Goal: Task Accomplishment & Management: Manage account settings

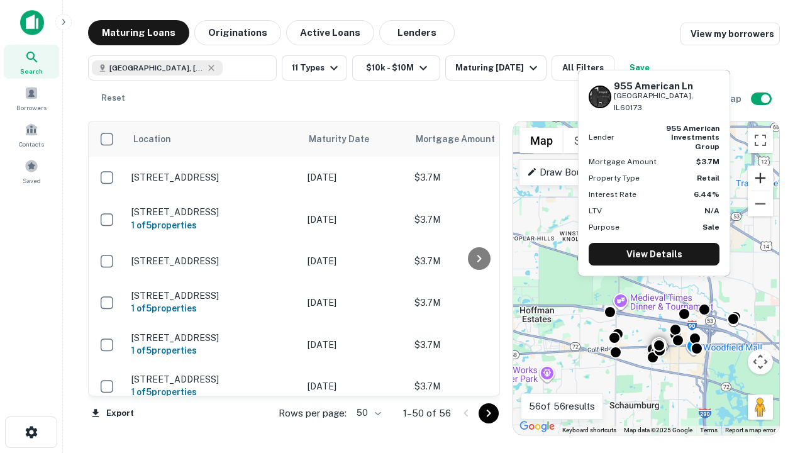
click at [760, 178] on button "Zoom in" at bounding box center [759, 177] width 25 height 25
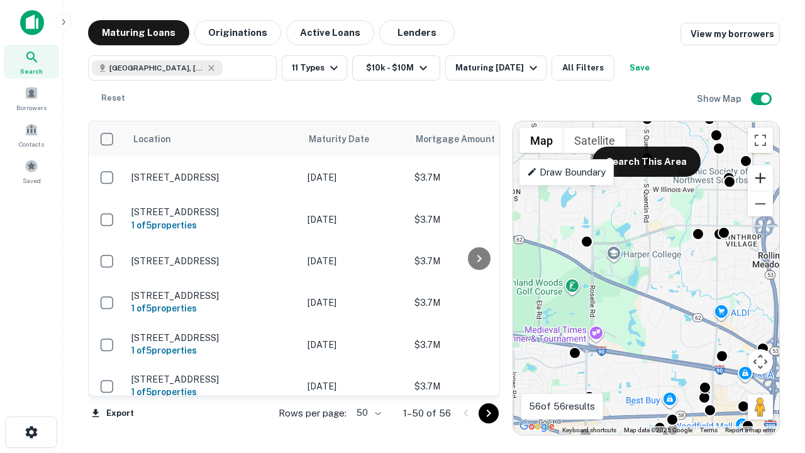
click at [760, 178] on button "Zoom in" at bounding box center [759, 177] width 25 height 25
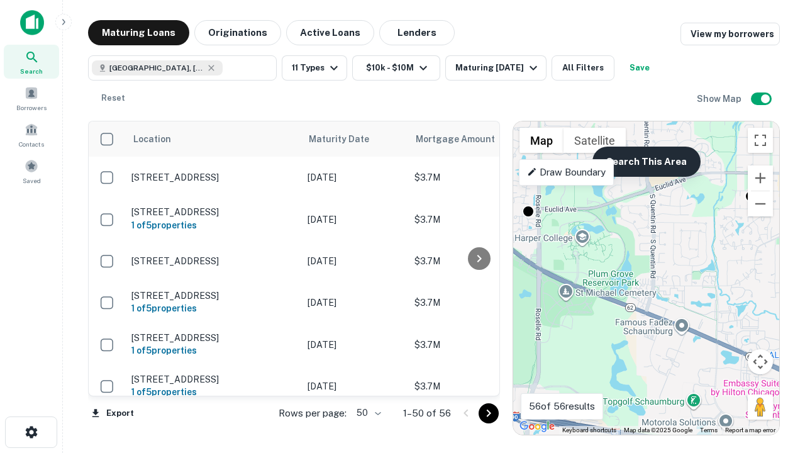
click at [646, 162] on button "Search This Area" at bounding box center [646, 161] width 108 height 30
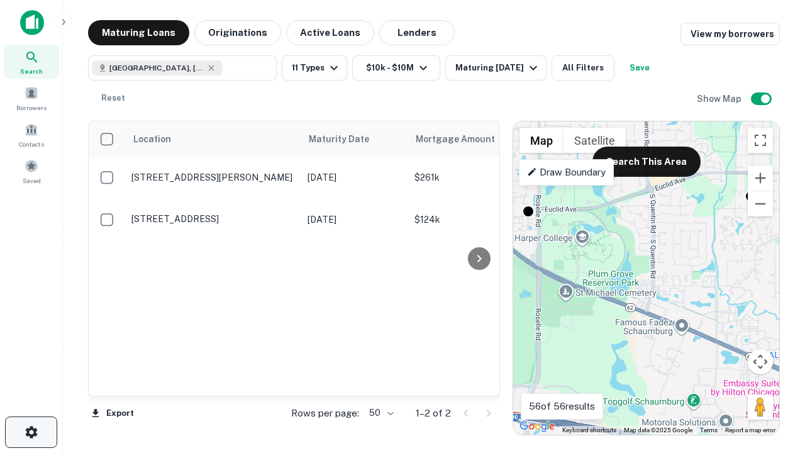
click at [31, 432] on icon "button" at bounding box center [31, 431] width 15 height 15
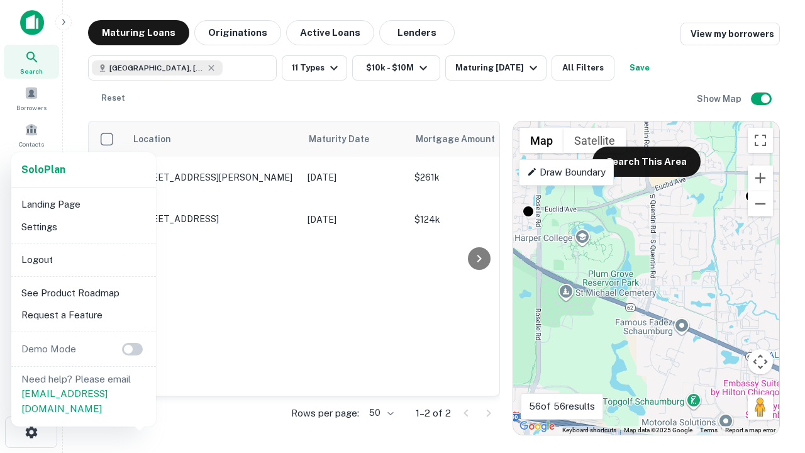
click at [83, 259] on li "Logout" at bounding box center [83, 259] width 135 height 23
